Goal: Task Accomplishment & Management: Manage account settings

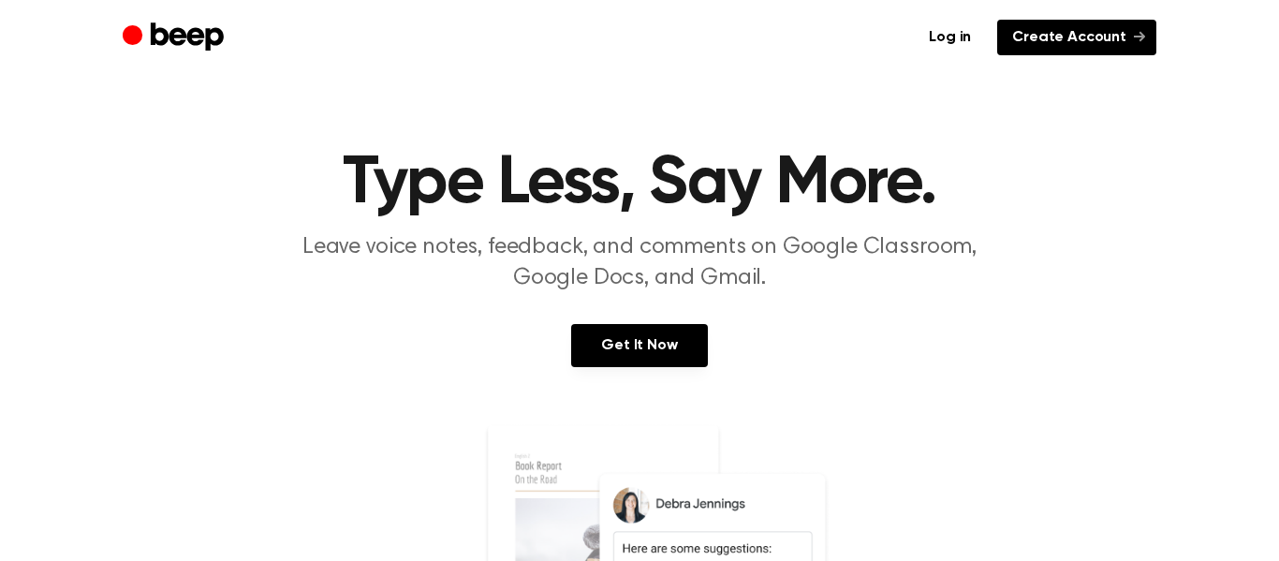
click at [1118, 41] on link "Create Account" at bounding box center [1076, 38] width 159 height 36
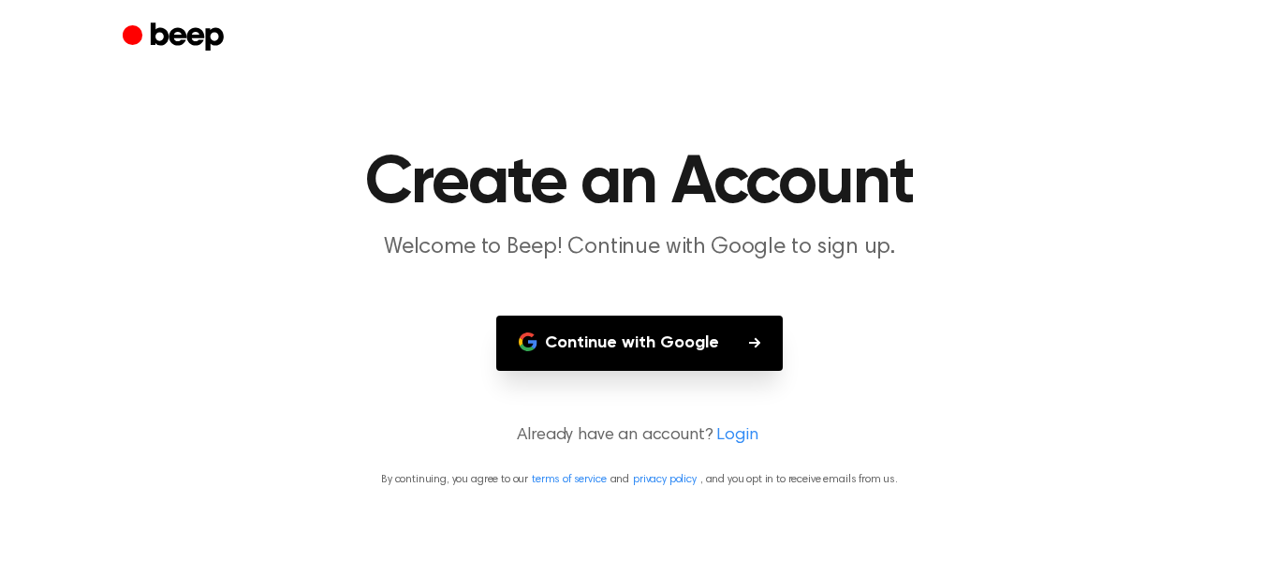
click at [704, 352] on button "Continue with Google" at bounding box center [639, 343] width 287 height 55
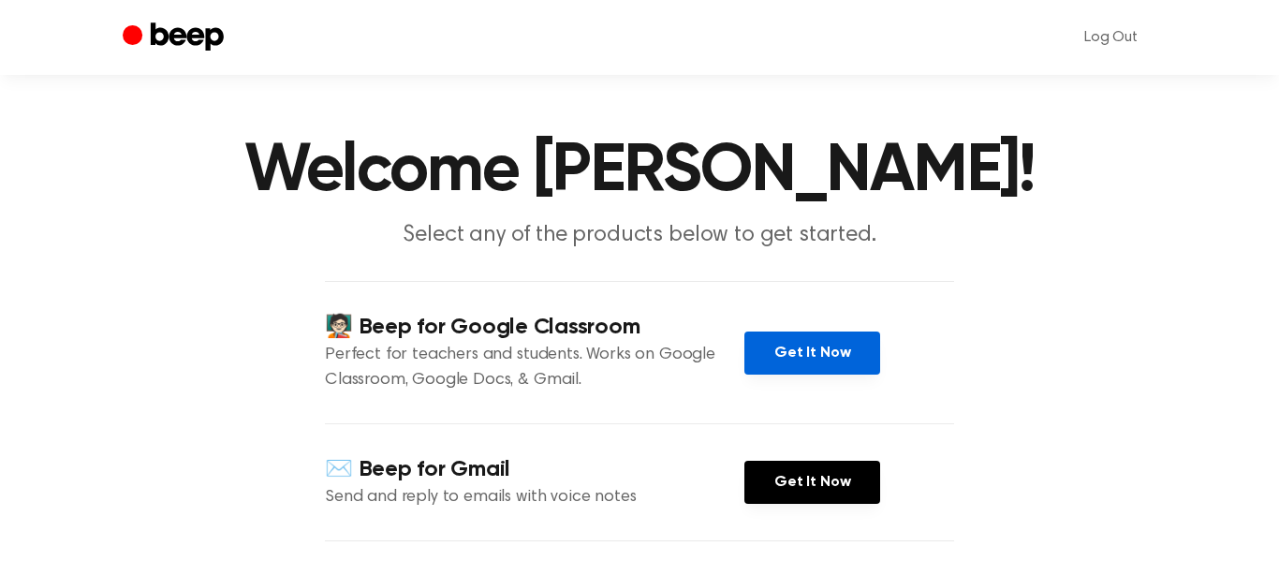
scroll to position [10, 0]
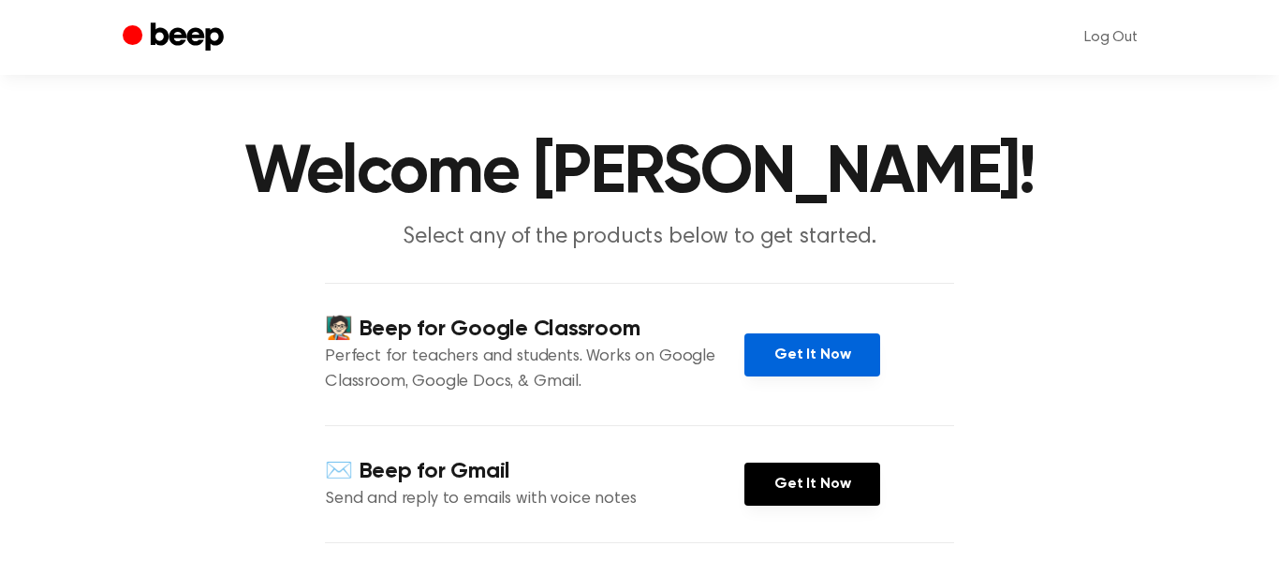
click at [801, 376] on link "Get It Now" at bounding box center [812, 354] width 136 height 43
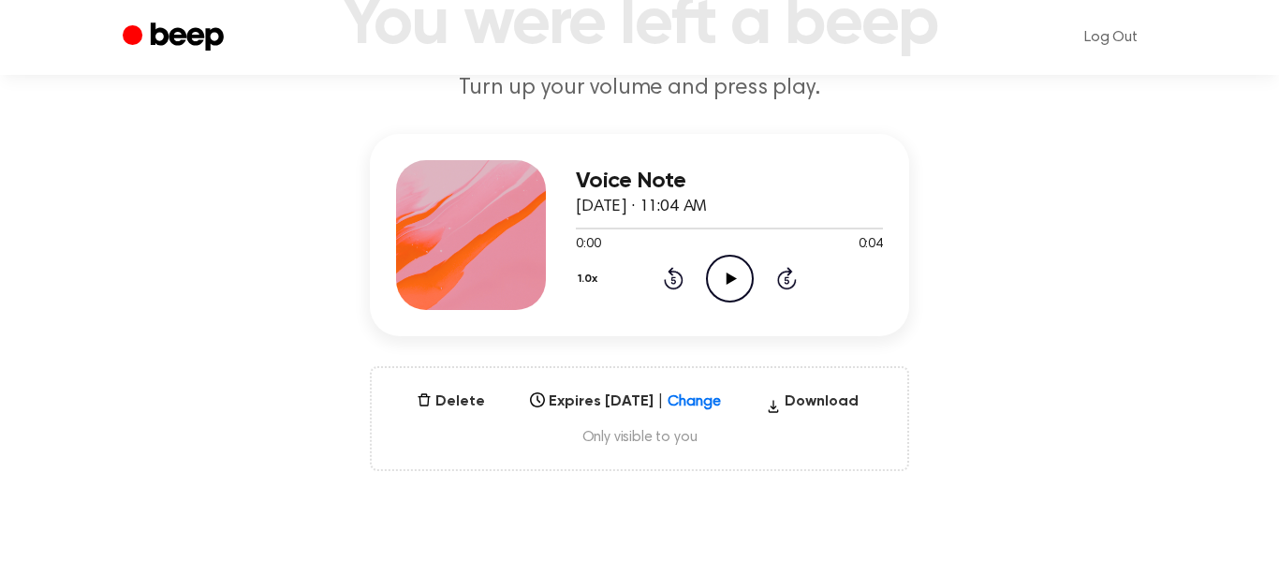
scroll to position [93, 0]
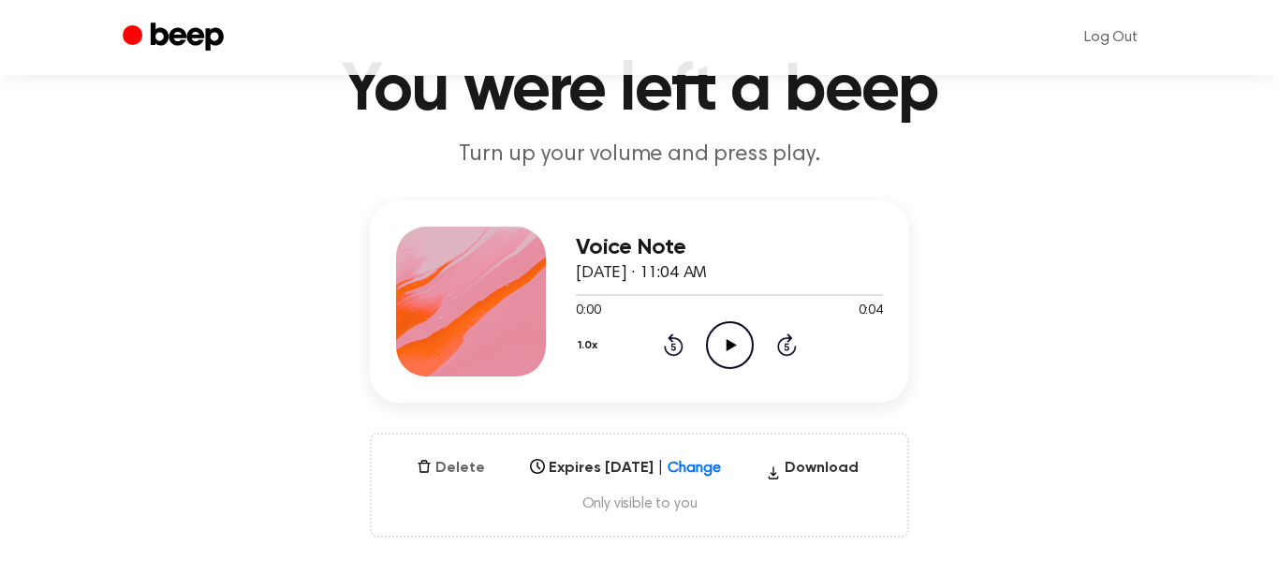
click at [420, 474] on button "Delete" at bounding box center [450, 468] width 83 height 22
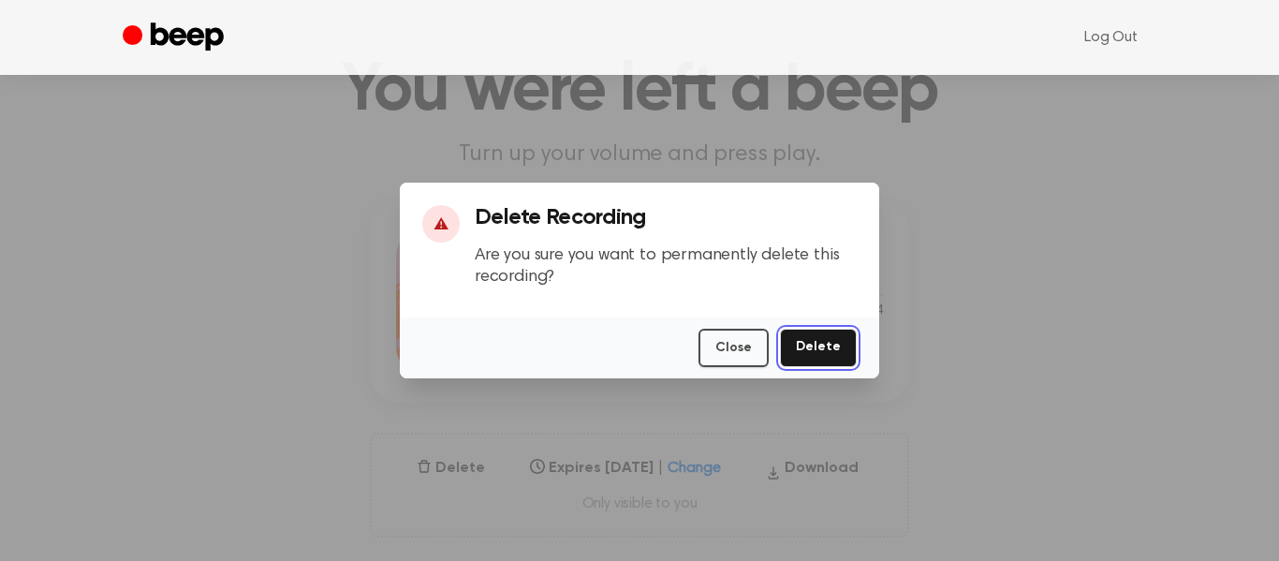
click at [802, 341] on button "Delete" at bounding box center [818, 348] width 77 height 38
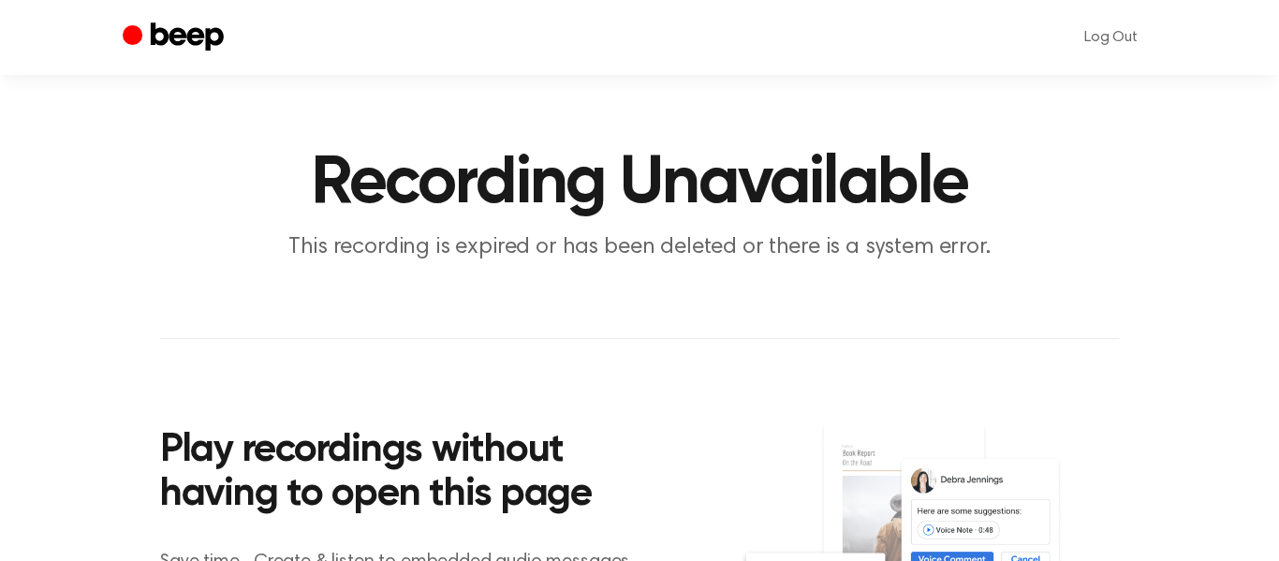
scroll to position [93, 0]
